Goal: Information Seeking & Learning: Learn about a topic

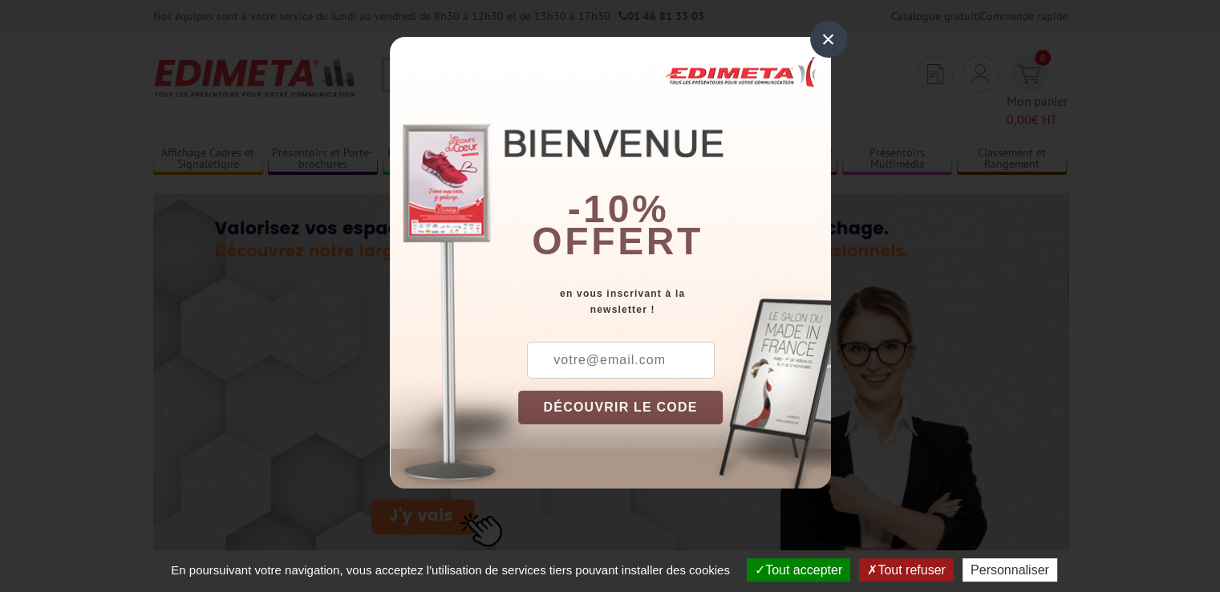
click at [831, 40] on div "×" at bounding box center [828, 39] width 37 height 37
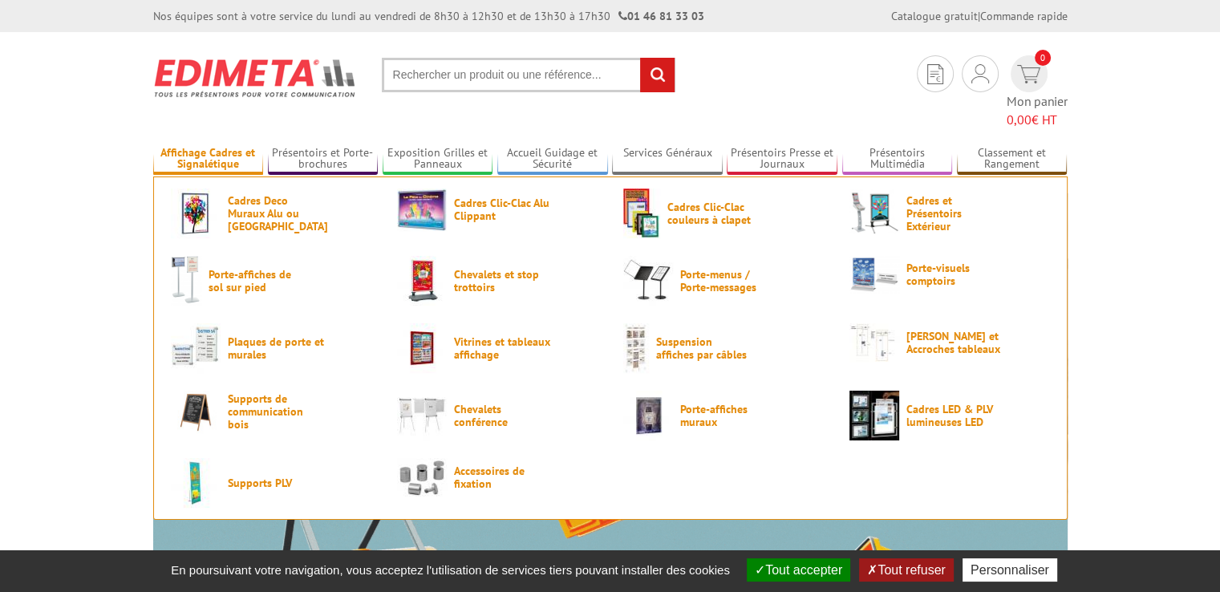
click at [230, 146] on link "Affichage Cadres et Signalétique" at bounding box center [208, 159] width 111 height 26
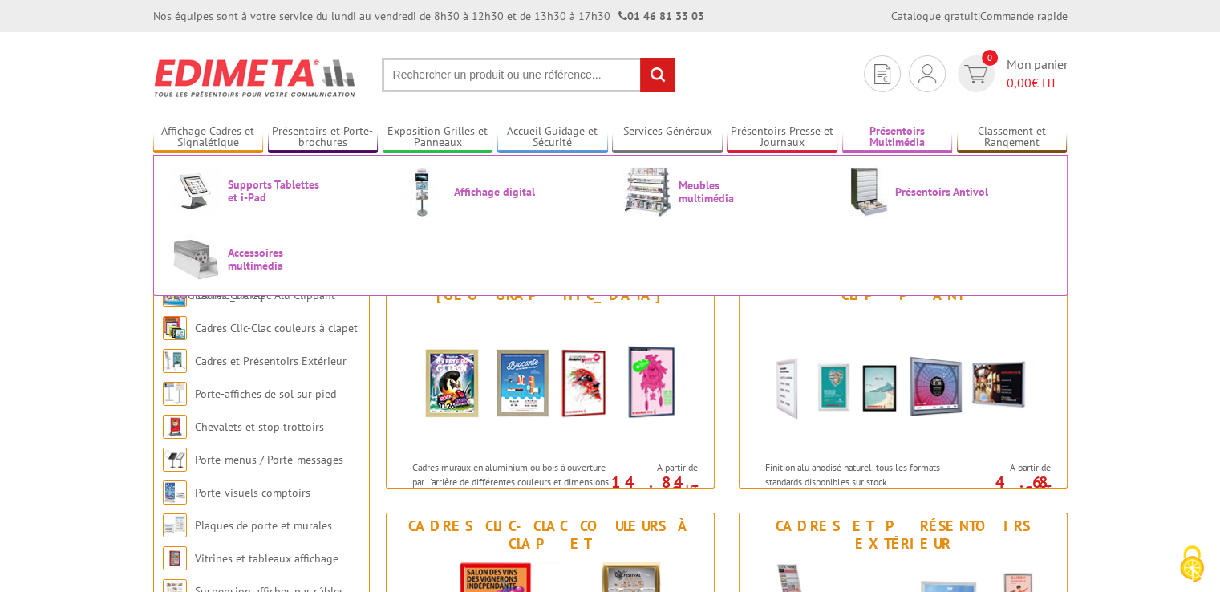
click at [884, 136] on link "Présentoirs Multimédia" at bounding box center [897, 137] width 111 height 26
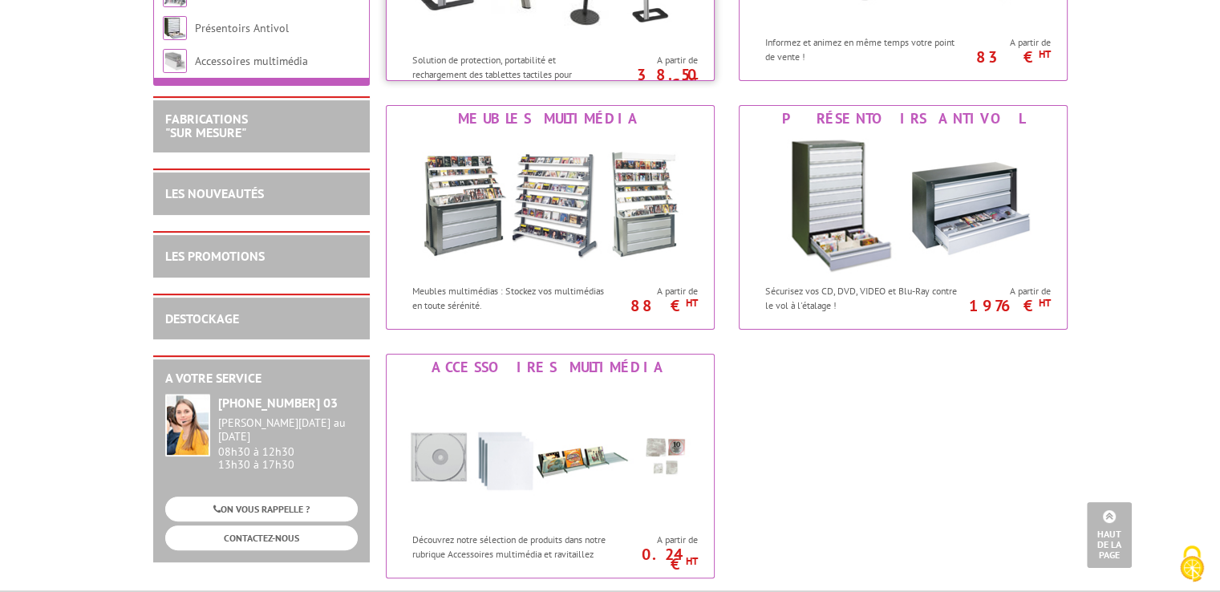
scroll to position [401, 0]
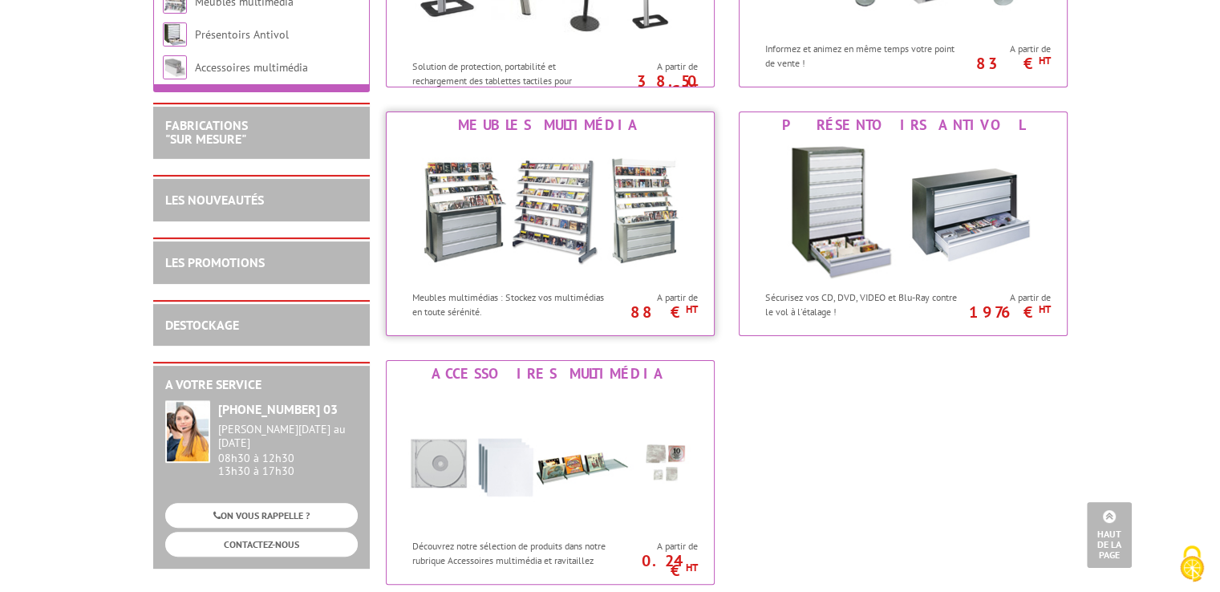
click at [575, 237] on img at bounding box center [550, 210] width 297 height 144
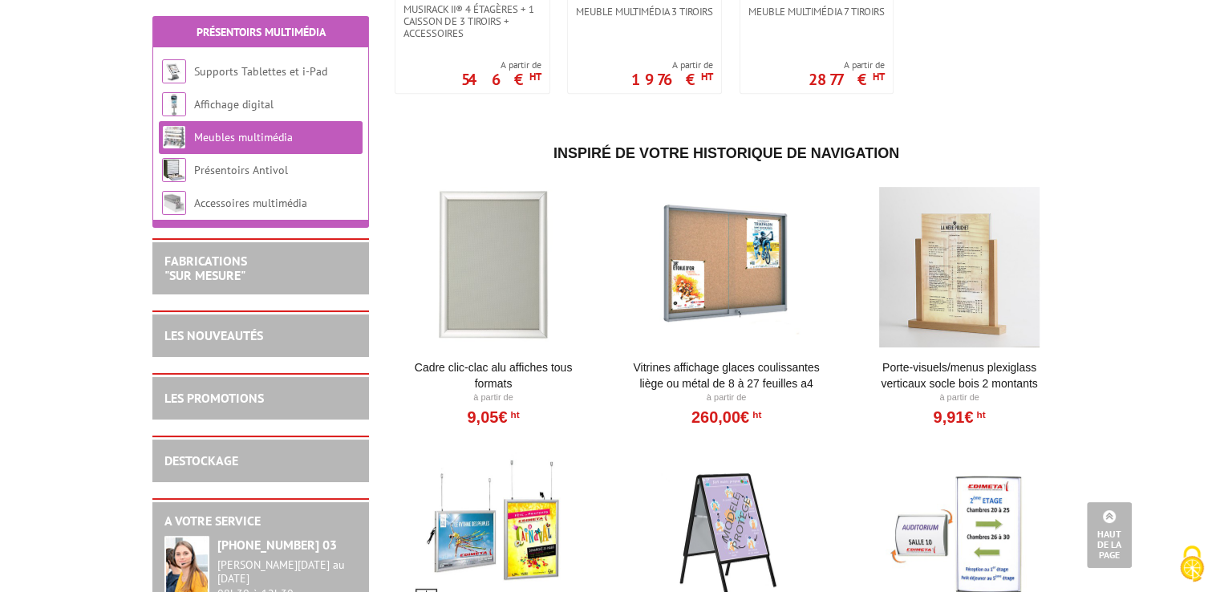
scroll to position [735, 0]
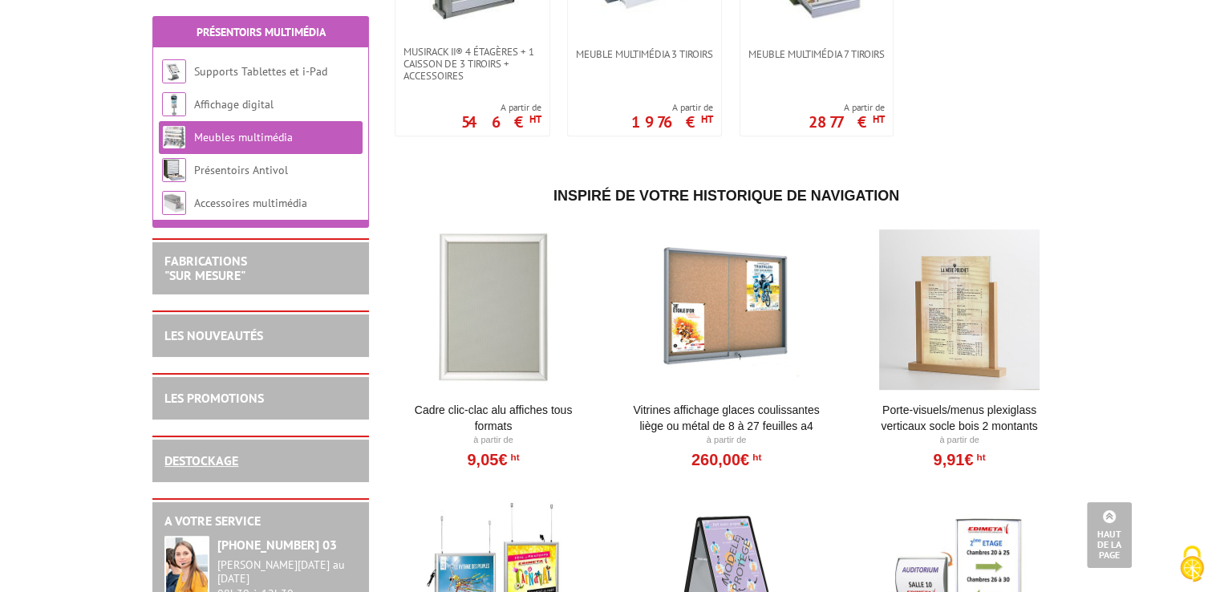
click at [231, 463] on link "DESTOCKAGE" at bounding box center [201, 460] width 74 height 16
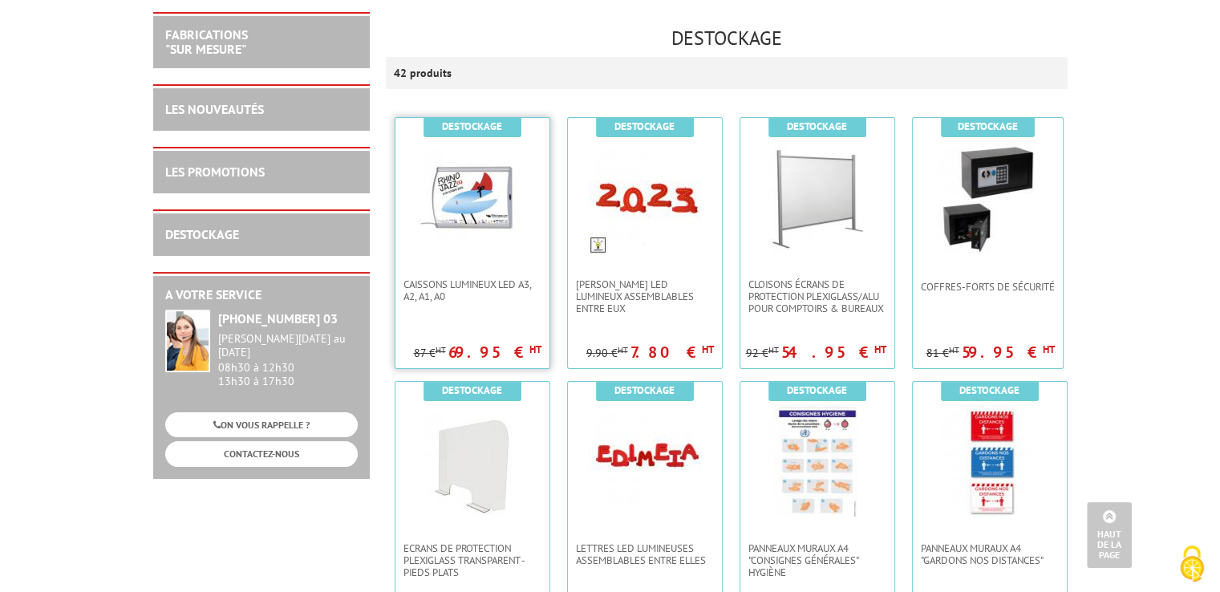
scroll to position [166, 0]
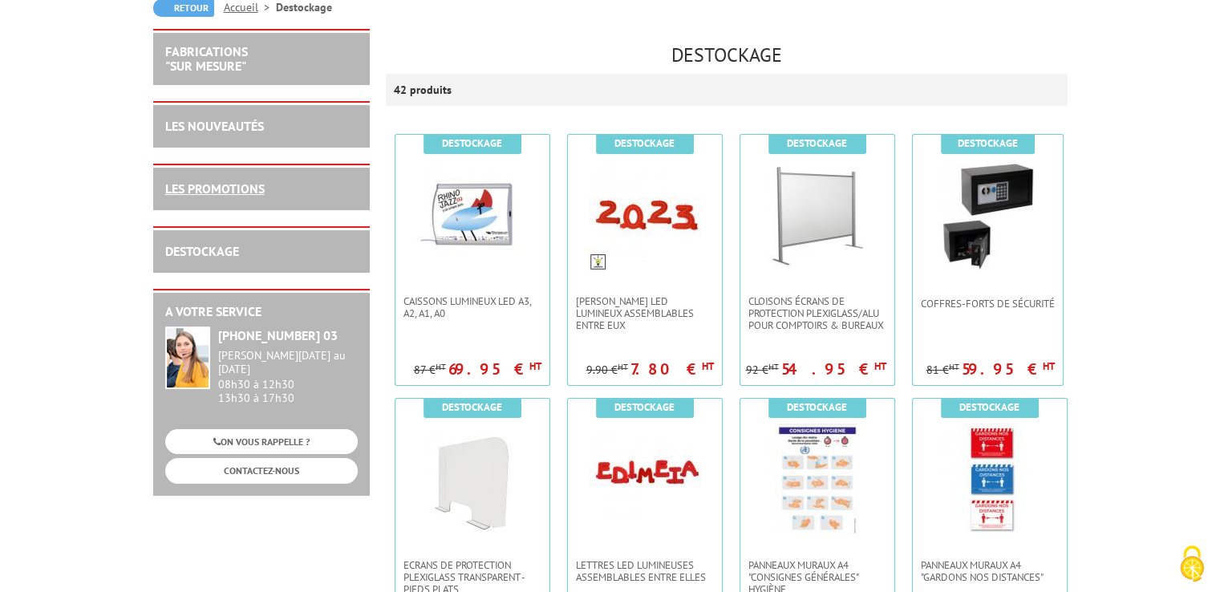
click at [260, 192] on link "LES PROMOTIONS" at bounding box center [214, 188] width 99 height 16
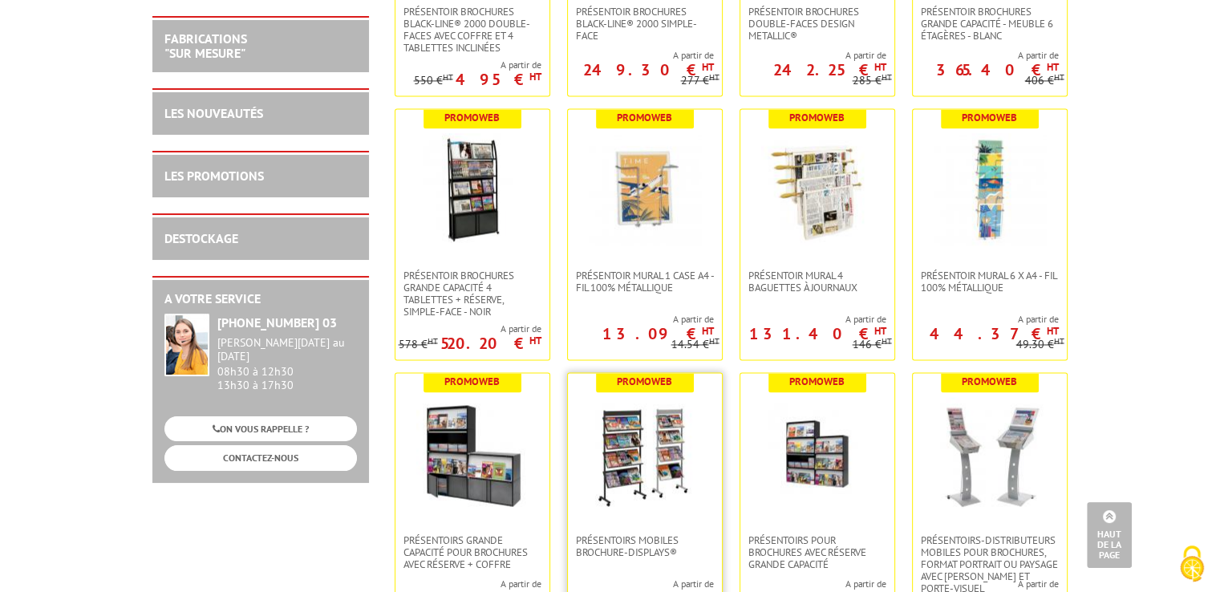
scroll to position [2646, 0]
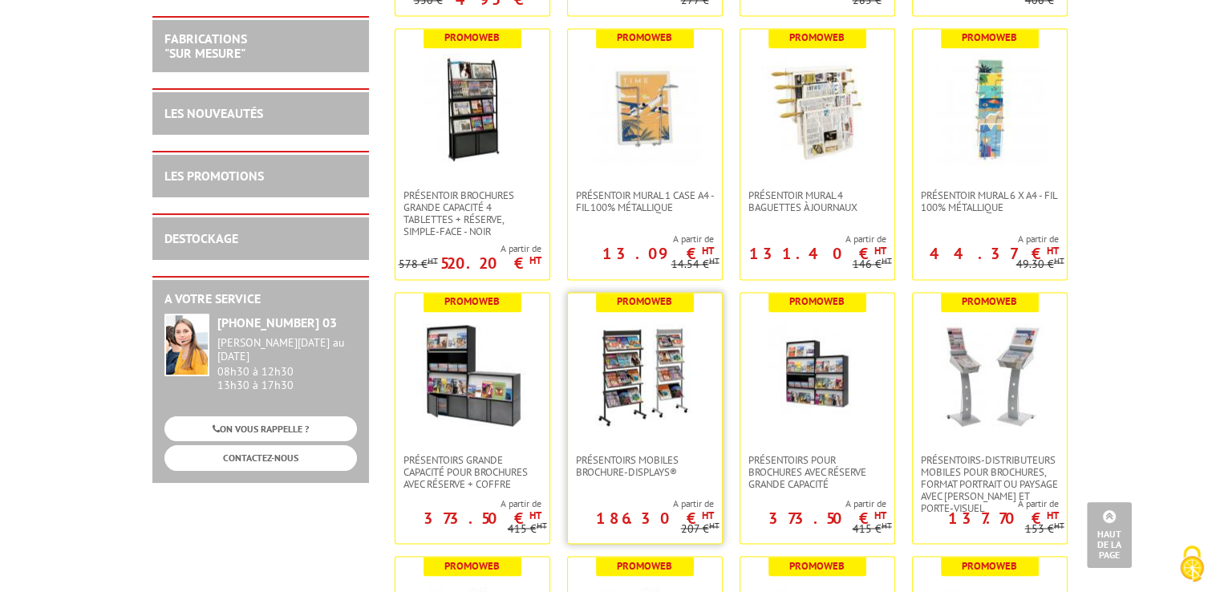
click at [645, 397] on img at bounding box center [645, 373] width 112 height 112
